Goal: Transaction & Acquisition: Register for event/course

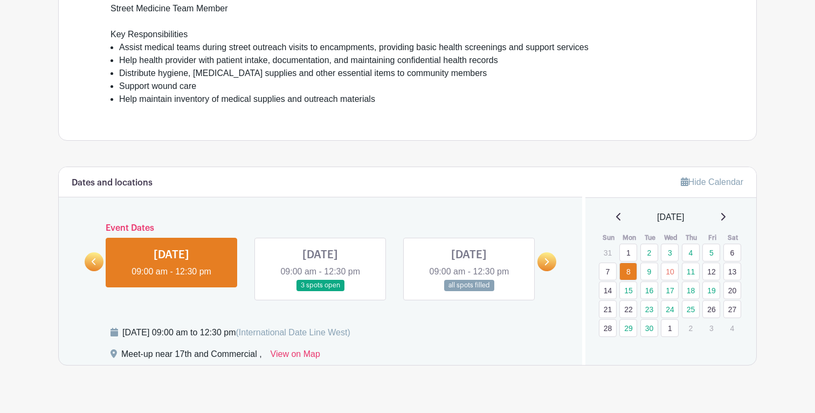
scroll to position [343, 0]
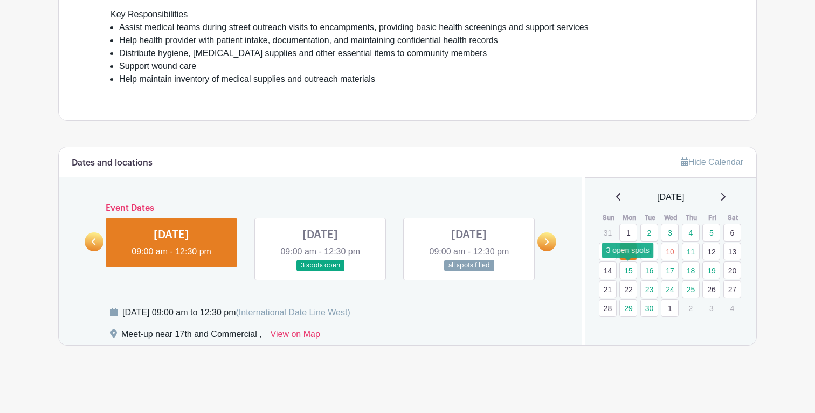
click at [631, 273] on link "15" at bounding box center [628, 270] width 18 height 18
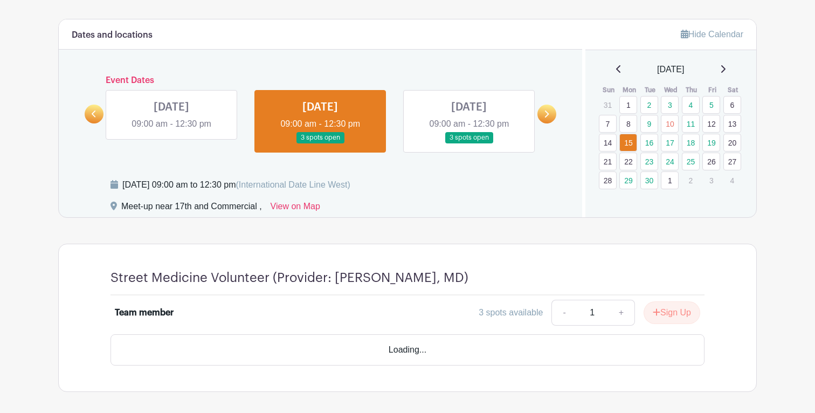
scroll to position [486, 0]
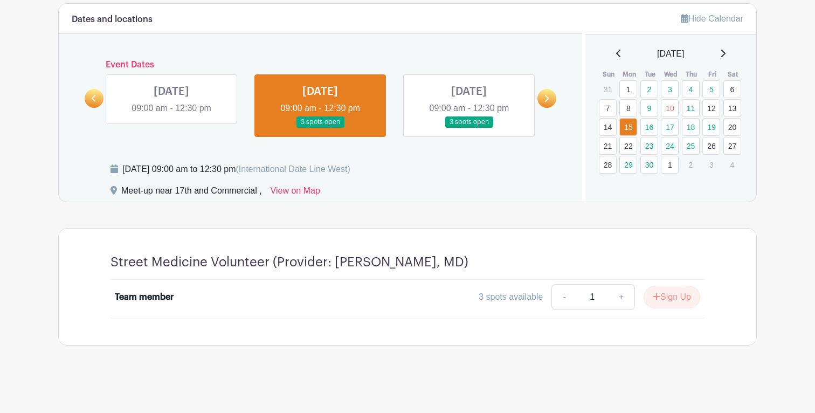
click at [348, 269] on h4 "Street Medicine Volunteer (Provider: [PERSON_NAME], MD)" at bounding box center [289, 262] width 358 height 16
click at [655, 131] on link "16" at bounding box center [649, 127] width 18 height 18
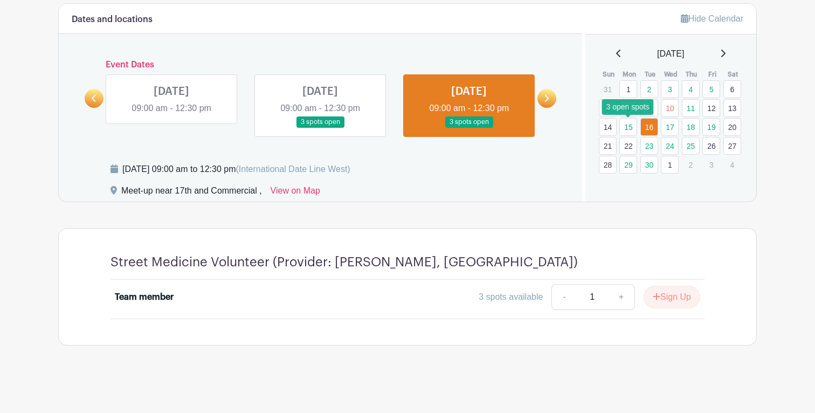
click at [627, 124] on link "15" at bounding box center [628, 127] width 18 height 18
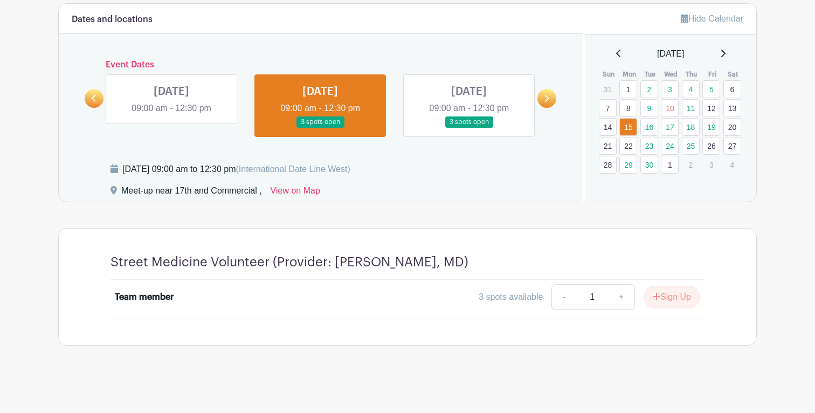
click at [353, 266] on h4 "Street Medicine Volunteer (Provider: [PERSON_NAME], MD)" at bounding box center [289, 262] width 358 height 16
drag, startPoint x: 353, startPoint y: 266, endPoint x: 419, endPoint y: 263, distance: 65.8
click at [419, 263] on h4 "Street Medicine Volunteer (Provider: [PERSON_NAME], MD)" at bounding box center [289, 262] width 358 height 16
copy h4 "[PERSON_NAME], MD"
click at [447, 253] on div "Street Medicine Volunteer (Provider: [PERSON_NAME], MD) Team member 3 spots ava…" at bounding box center [407, 286] width 645 height 116
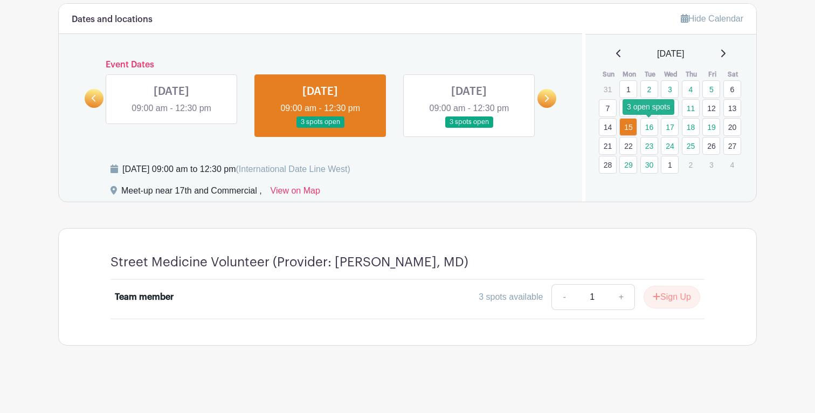
click at [649, 129] on link "16" at bounding box center [649, 127] width 18 height 18
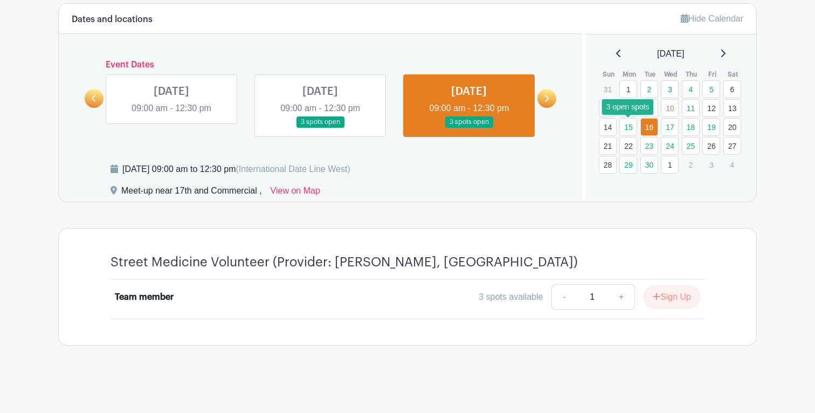
click at [629, 128] on link "15" at bounding box center [628, 127] width 18 height 18
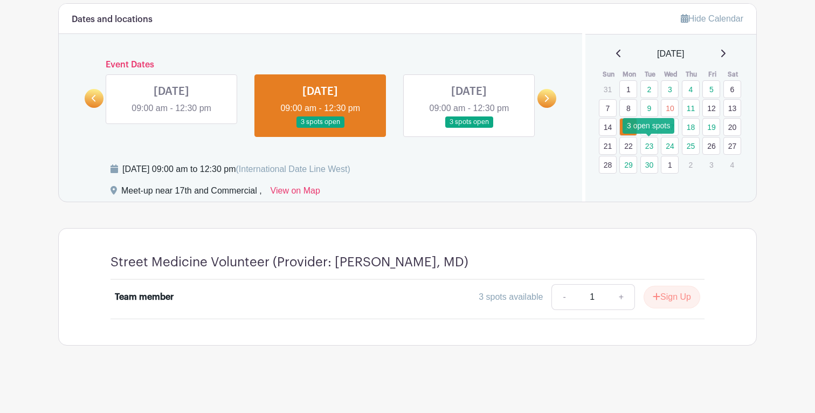
click at [654, 147] on link "23" at bounding box center [649, 146] width 18 height 18
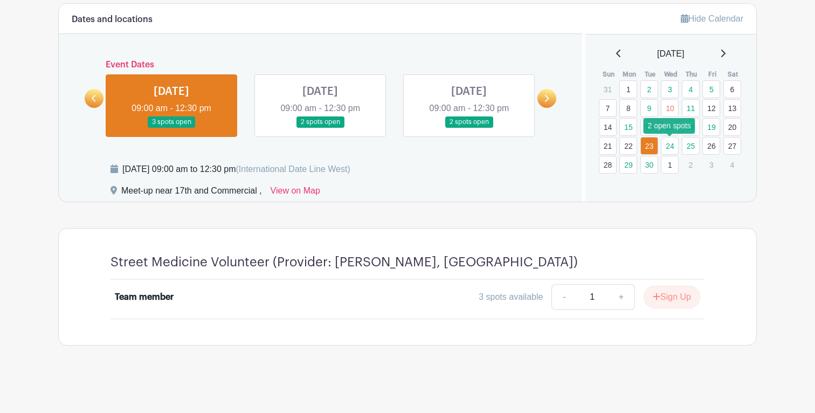
click at [671, 149] on link "24" at bounding box center [669, 146] width 18 height 18
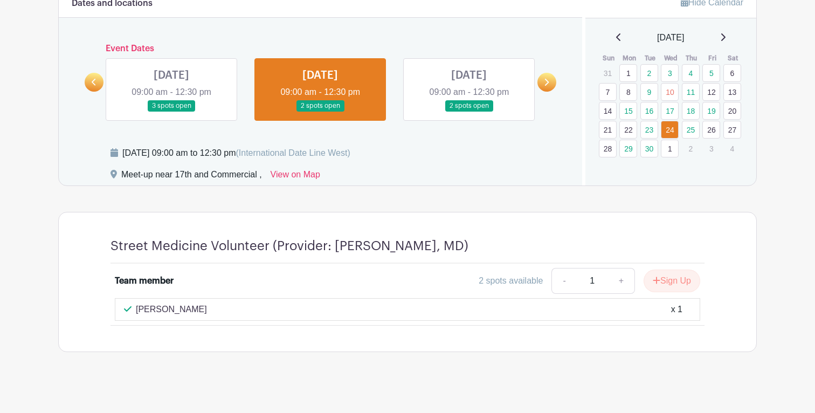
scroll to position [509, 0]
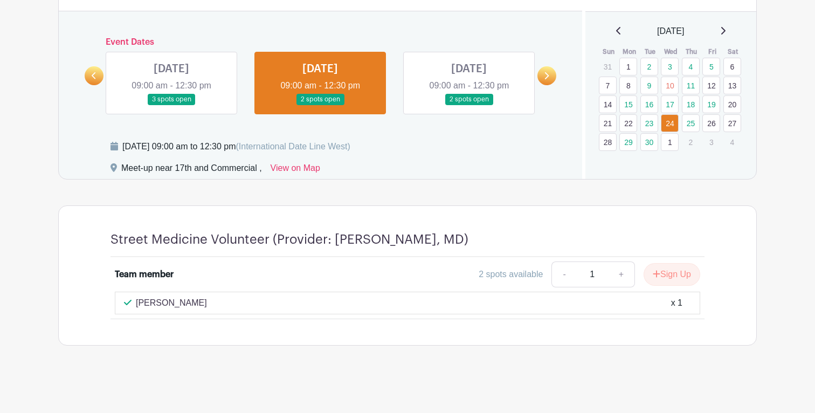
click at [147, 301] on p "[PERSON_NAME]" at bounding box center [171, 302] width 71 height 13
drag, startPoint x: 147, startPoint y: 301, endPoint x: 207, endPoint y: 301, distance: 60.3
click at [207, 301] on p "[PERSON_NAME]" at bounding box center [171, 302] width 71 height 13
copy div "[PERSON_NAME]"
click at [629, 144] on link "29" at bounding box center [628, 142] width 18 height 18
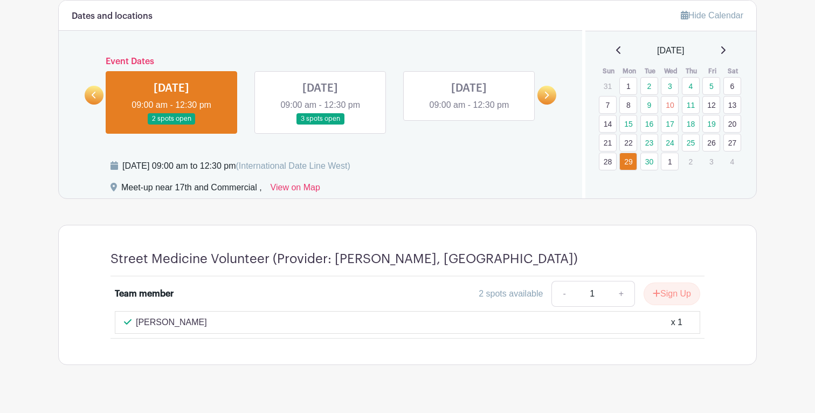
scroll to position [509, 0]
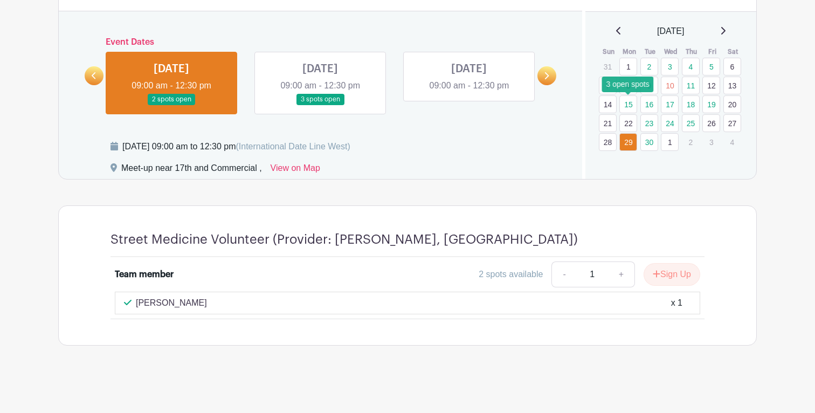
click at [630, 109] on link "15" at bounding box center [628, 104] width 18 height 18
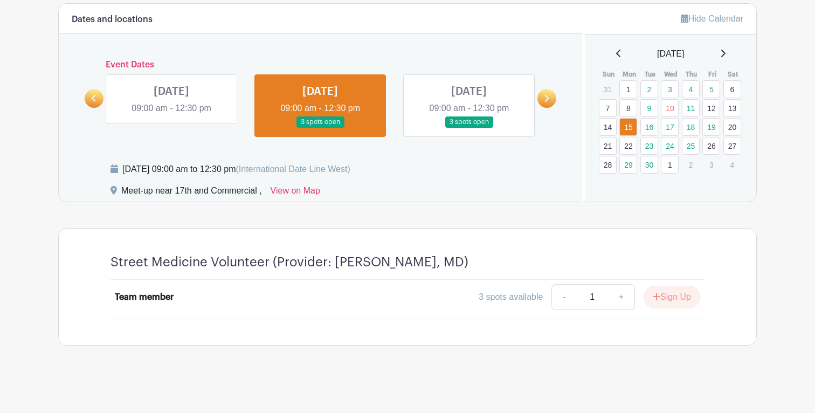
scroll to position [486, 0]
click at [673, 296] on button "Sign Up" at bounding box center [671, 297] width 57 height 23
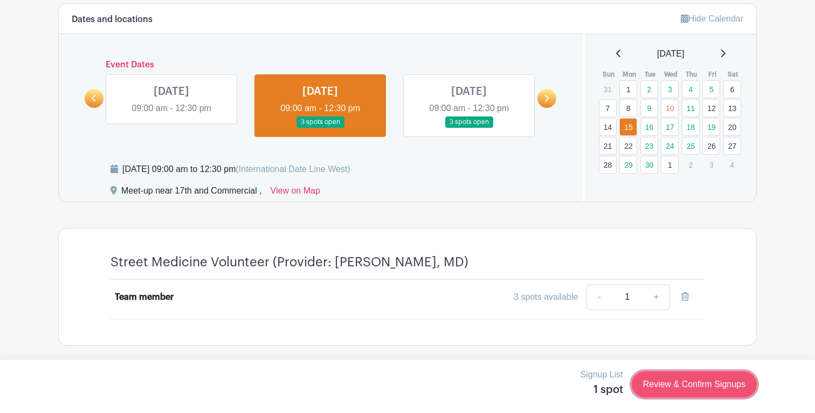
click at [694, 385] on link "Review & Confirm Signups" at bounding box center [693, 384] width 125 height 26
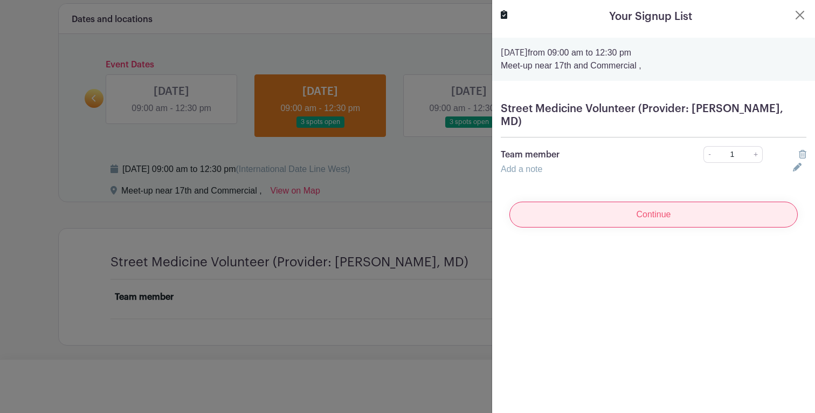
click at [632, 206] on input "Continue" at bounding box center [653, 214] width 288 height 26
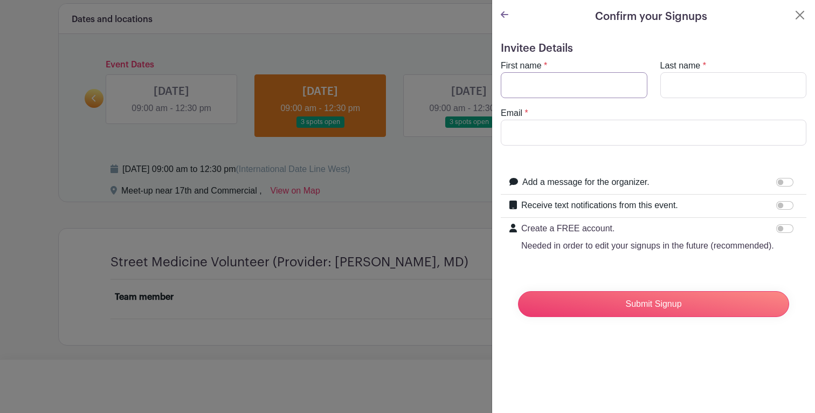
click at [610, 78] on input "First name" at bounding box center [573, 85] width 147 height 26
type input "[PERSON_NAME]"
type input "[EMAIL_ADDRESS][DOMAIN_NAME]"
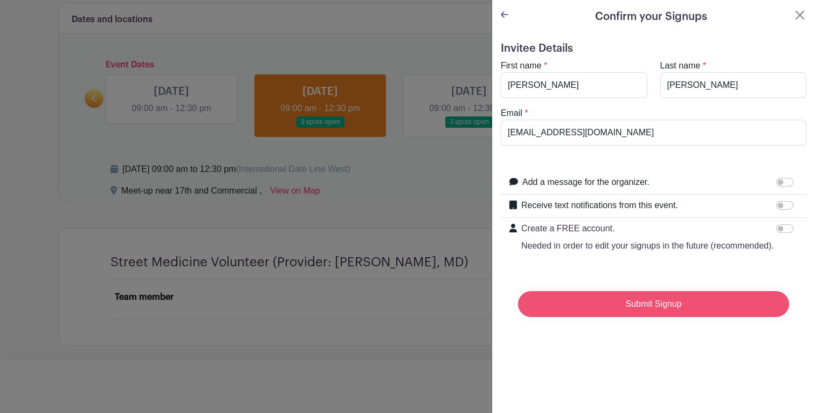
click at [643, 301] on input "Submit Signup" at bounding box center [653, 304] width 271 height 26
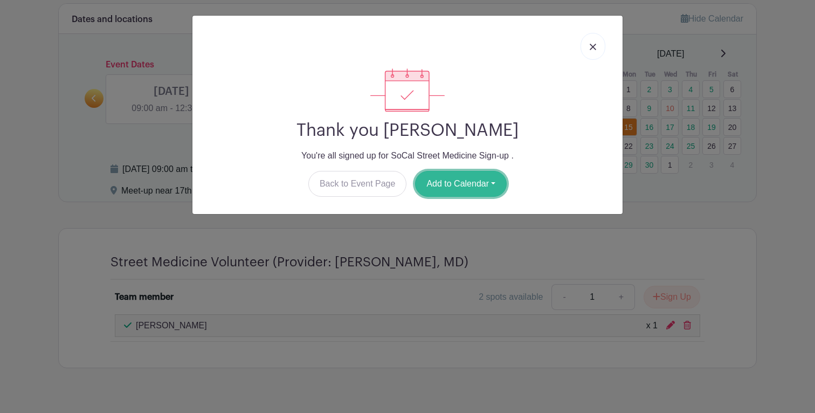
click at [477, 182] on button "Add to Calendar" at bounding box center [461, 184] width 92 height 26
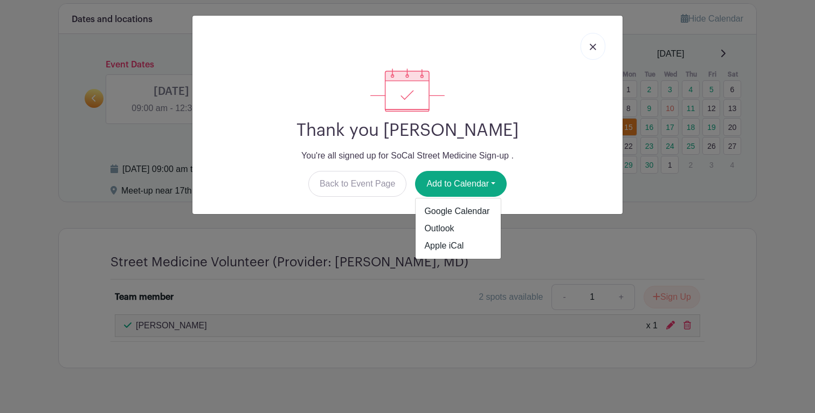
click at [548, 109] on div at bounding box center [407, 89] width 413 height 43
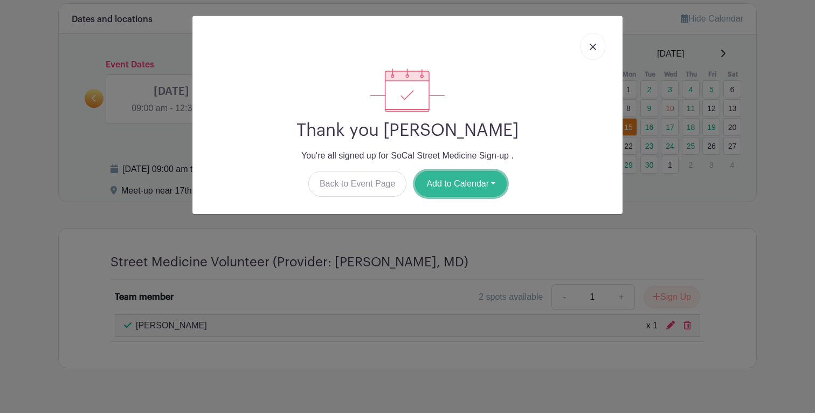
click at [491, 177] on button "Add to Calendar" at bounding box center [461, 184] width 92 height 26
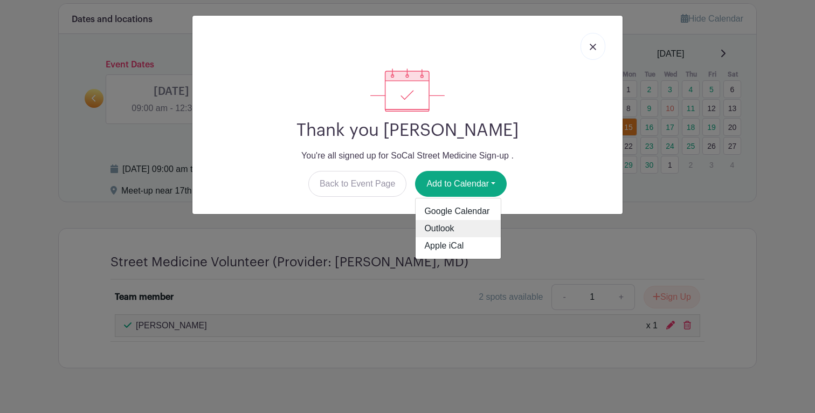
click at [466, 226] on link "Outlook" at bounding box center [457, 228] width 85 height 17
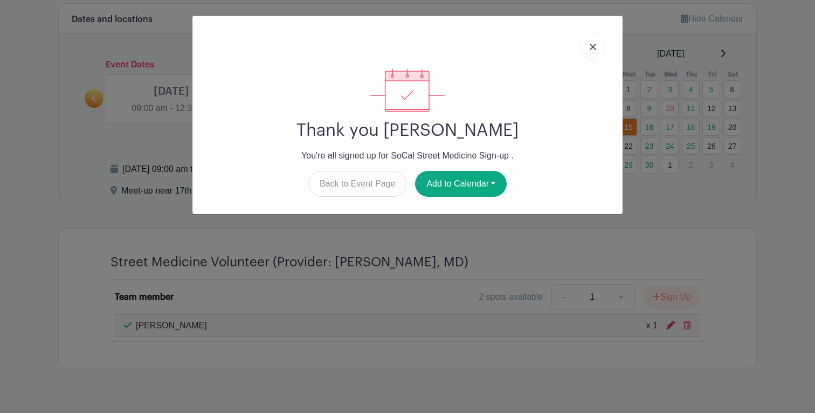
click at [590, 59] on link at bounding box center [592, 46] width 25 height 27
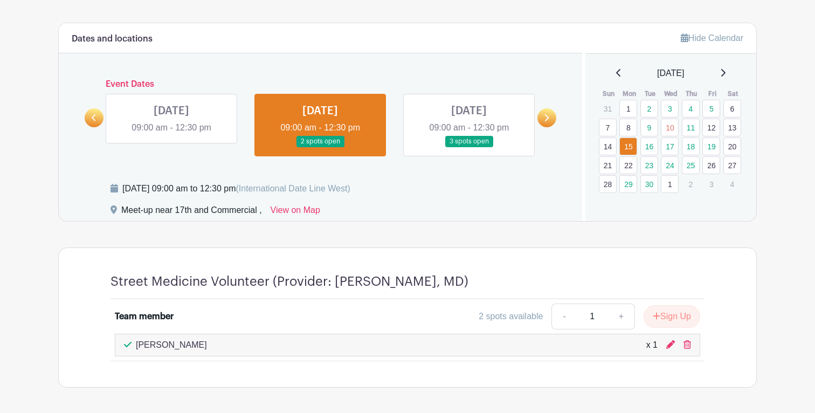
scroll to position [467, 0]
click at [350, 189] on span "(International Date Line West)" at bounding box center [292, 188] width 114 height 9
click at [253, 190] on div "[DATE] 09:00 am to 12:30 pm (International Date Line West)" at bounding box center [236, 189] width 228 height 13
drag, startPoint x: 253, startPoint y: 190, endPoint x: 324, endPoint y: 190, distance: 70.6
click at [324, 190] on div "[DATE] 09:00 am to 12:30 pm (International Date Line West)" at bounding box center [236, 189] width 228 height 13
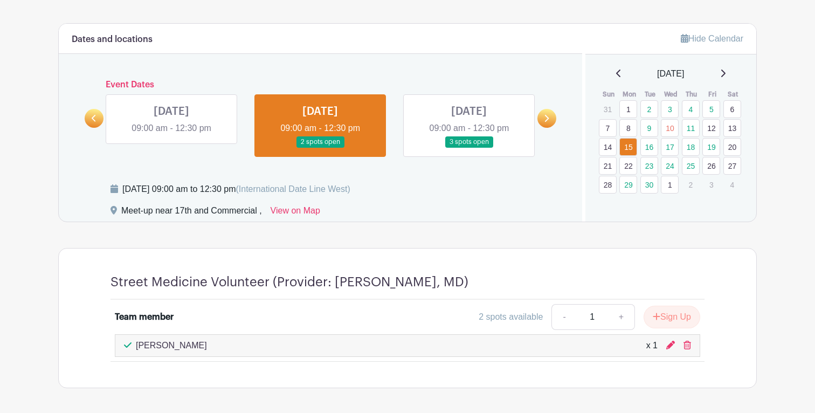
click at [205, 212] on div "Meet-up near 17th and Commercial ," at bounding box center [191, 212] width 141 height 17
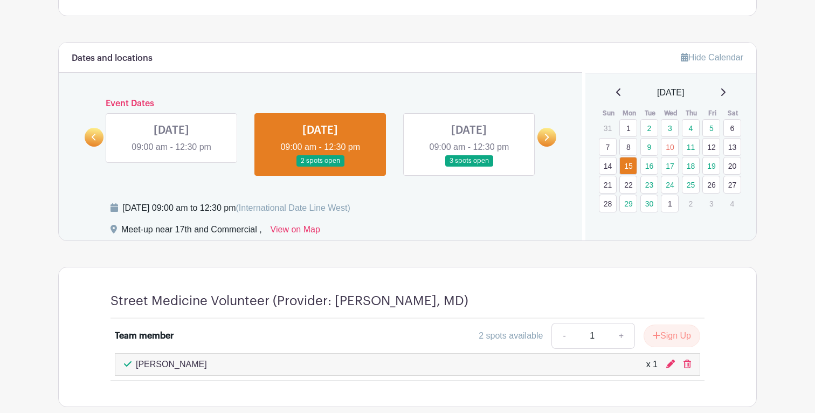
click at [339, 100] on h6 "Event Dates" at bounding box center [320, 104] width 434 height 10
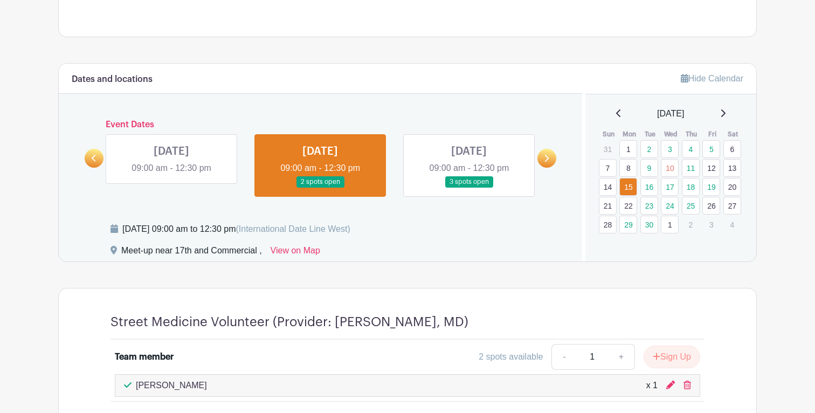
scroll to position [412, 0]
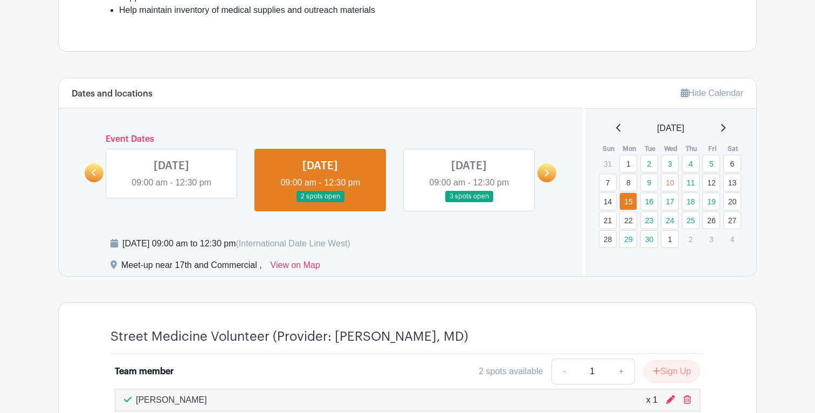
click at [350, 241] on span "(International Date Line West)" at bounding box center [292, 243] width 114 height 9
click at [350, 247] on span "(International Date Line West)" at bounding box center [292, 243] width 114 height 9
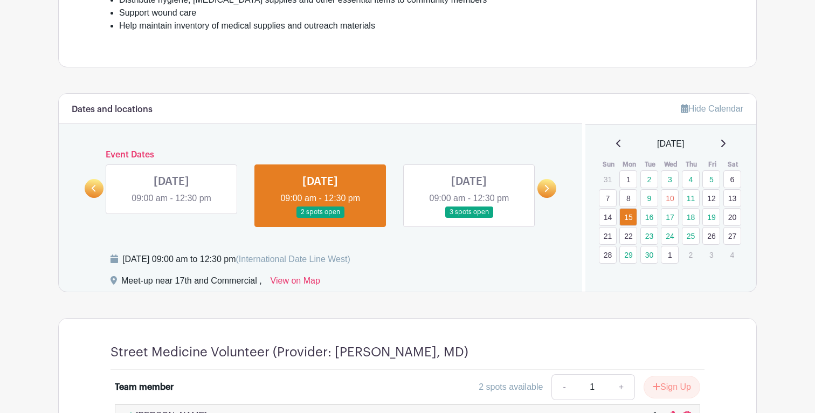
scroll to position [395, 0]
